Goal: Task Accomplishment & Management: Use online tool/utility

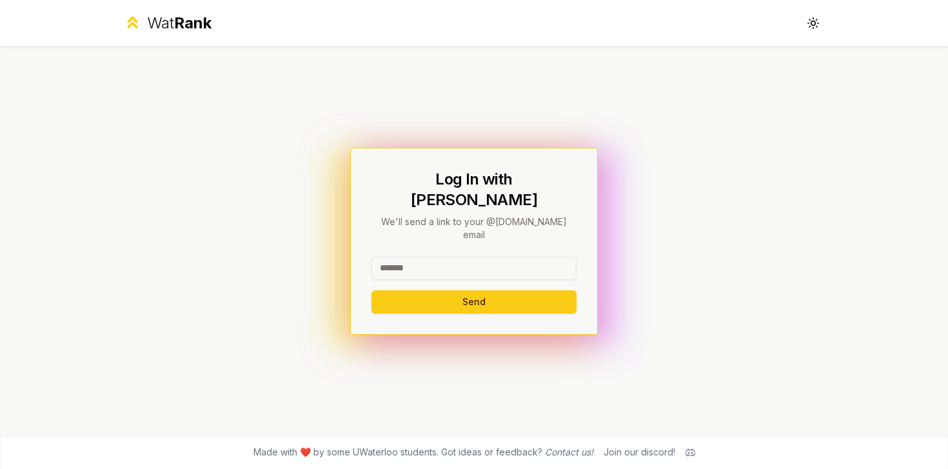
click at [423, 257] on input at bounding box center [473, 268] width 205 height 23
type input "******"
click at [371, 290] on button "Send" at bounding box center [473, 301] width 205 height 23
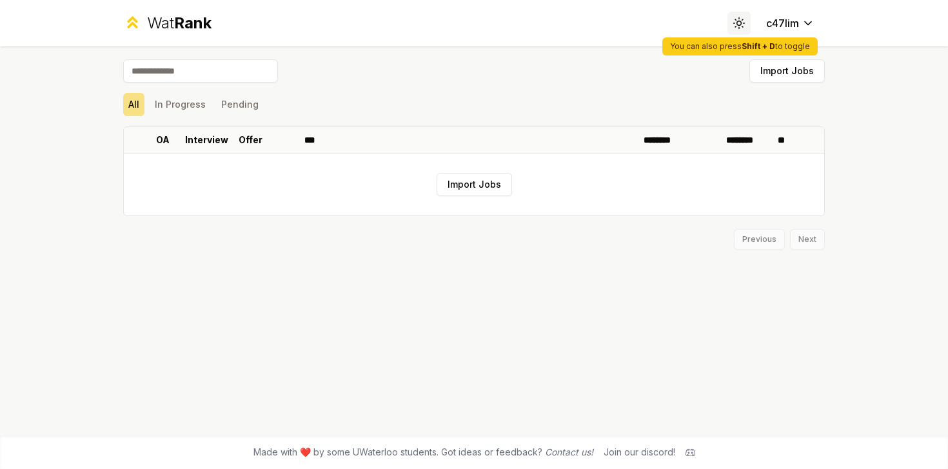
click at [746, 26] on button "Toggle theme" at bounding box center [738, 23] width 23 height 23
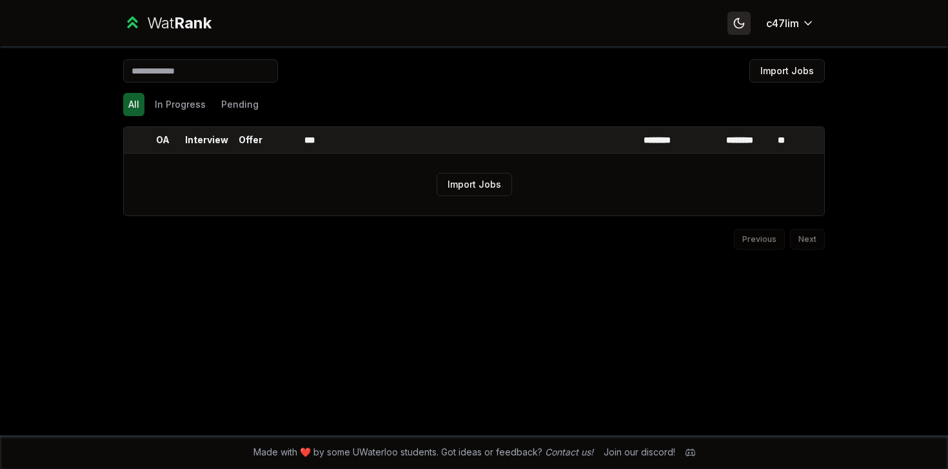
click at [748, 25] on button "Toggle theme" at bounding box center [738, 23] width 23 height 23
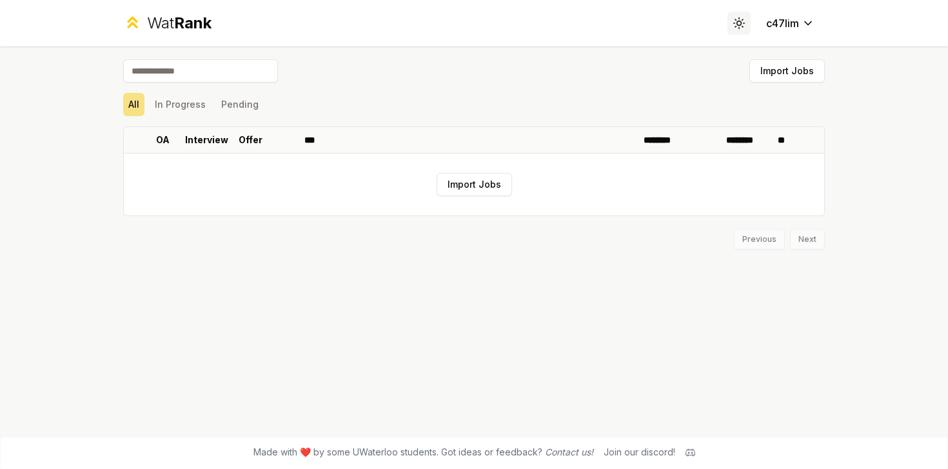
click at [748, 25] on button "Toggle theme" at bounding box center [738, 23] width 23 height 23
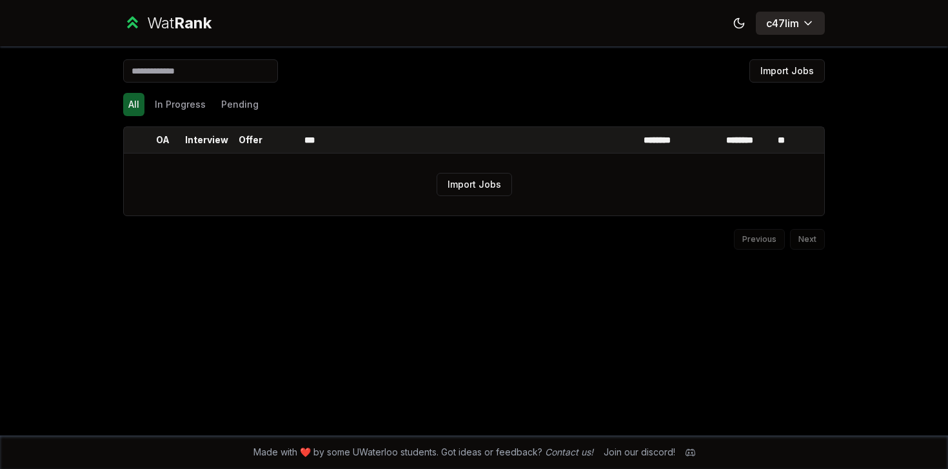
click at [797, 14] on button "c47lim" at bounding box center [789, 23] width 69 height 23
click at [182, 34] on div "Wat Rank Toggle theme c47lim" at bounding box center [473, 23] width 743 height 46
click at [181, 28] on span "Rank" at bounding box center [192, 23] width 37 height 19
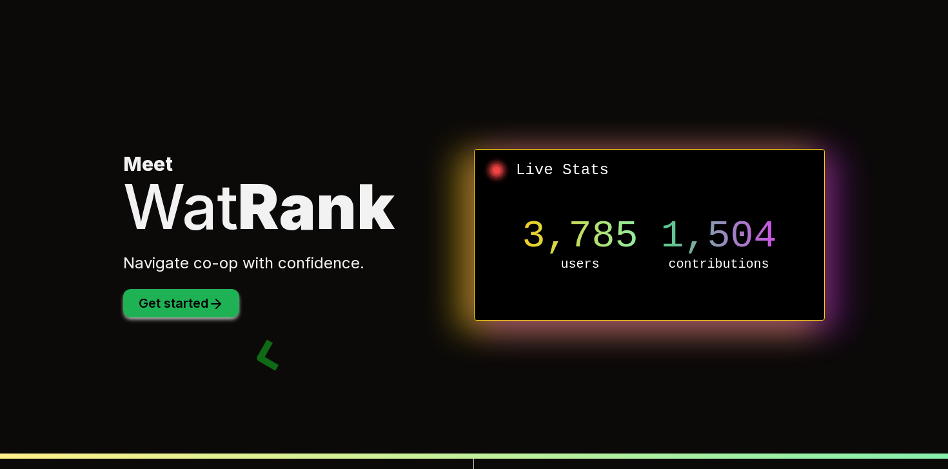
click at [173, 301] on button "Get started" at bounding box center [181, 303] width 116 height 28
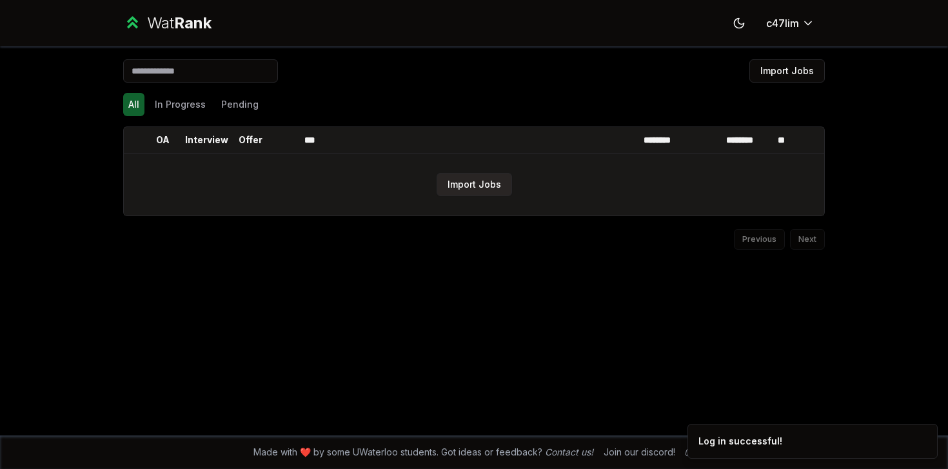
click at [494, 181] on button "Import Jobs" at bounding box center [473, 184] width 75 height 23
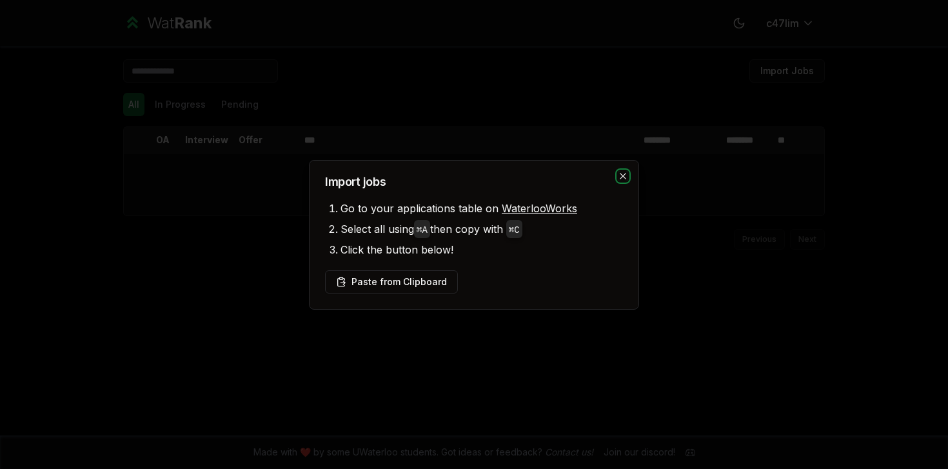
click at [627, 176] on icon "button" at bounding box center [622, 176] width 10 height 10
